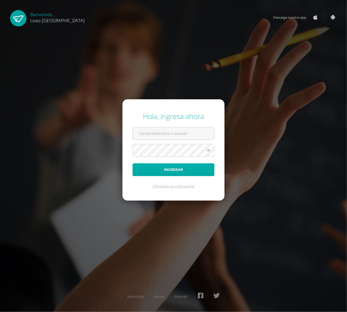
type input "[EMAIL_ADDRESS][DOMAIN_NAME]"
click at [162, 170] on button "Ingresar" at bounding box center [173, 169] width 82 height 13
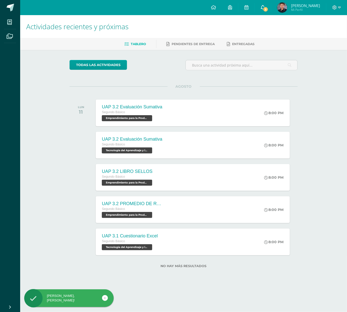
click at [263, 8] on span "3" at bounding box center [266, 10] width 6 height 6
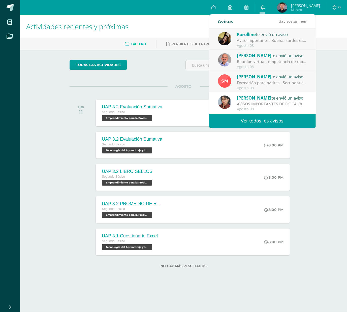
click at [265, 122] on link "Ver todos los avisos" at bounding box center [262, 121] width 107 height 14
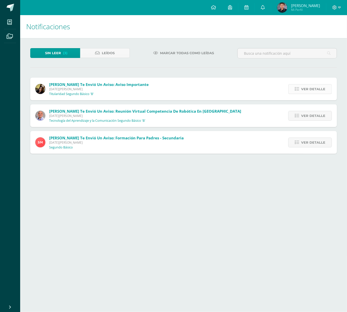
click at [295, 90] on icon at bounding box center [297, 89] width 4 height 4
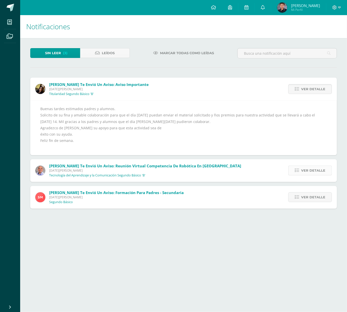
click at [298, 169] on icon at bounding box center [297, 170] width 4 height 4
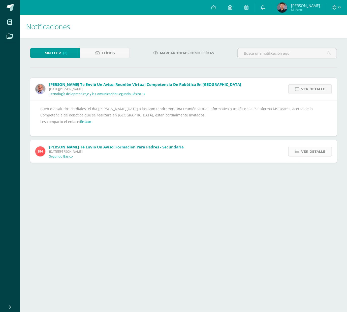
click at [298, 151] on icon at bounding box center [297, 151] width 4 height 4
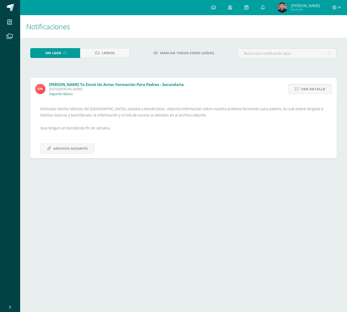
click at [277, 10] on img at bounding box center [282, 8] width 10 height 10
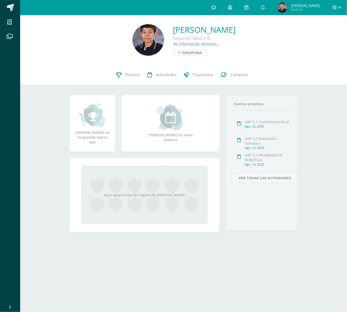
click at [182, 54] on span "Disciplina" at bounding box center [192, 53] width 20 height 6
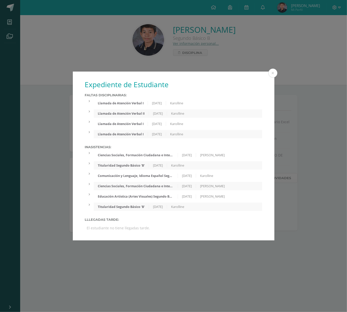
click at [89, 101] on icon at bounding box center [89, 101] width 1 height 3
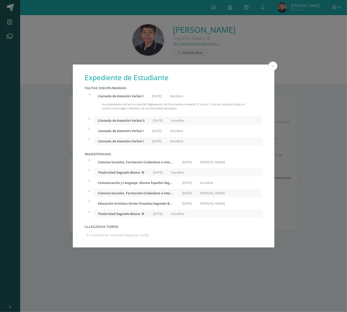
click at [89, 119] on icon at bounding box center [89, 118] width 1 height 3
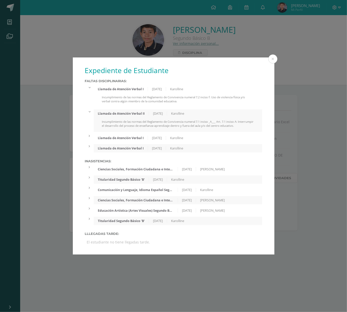
click at [89, 137] on icon at bounding box center [89, 135] width 1 height 3
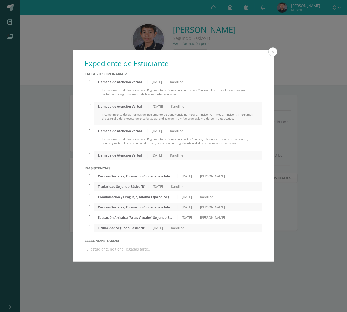
click at [90, 153] on div at bounding box center [89, 153] width 9 height 4
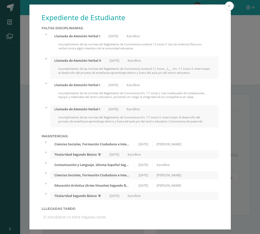
click at [230, 6] on button at bounding box center [229, 6] width 9 height 9
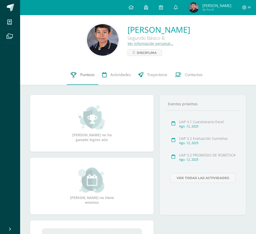
click at [89, 76] on span "Punteos" at bounding box center [87, 74] width 14 height 5
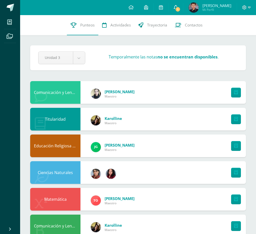
click at [177, 10] on span "1" at bounding box center [178, 10] width 6 height 6
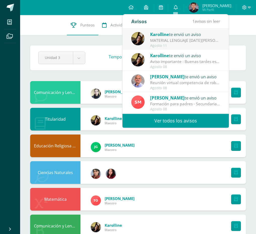
click at [177, 38] on div "MATERIAL LENGUAJE [DATE][PERSON_NAME] : Buenas tardes estimados alumnos. Envío …" at bounding box center [185, 41] width 70 height 6
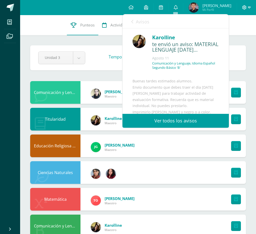
click at [250, 8] on icon at bounding box center [249, 7] width 3 height 5
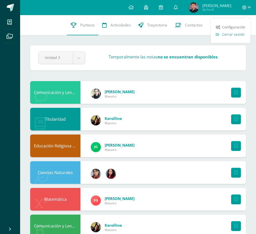
click at [234, 35] on span "Cerrar sesión" at bounding box center [233, 34] width 23 height 5
